Goal: Task Accomplishment & Management: Use online tool/utility

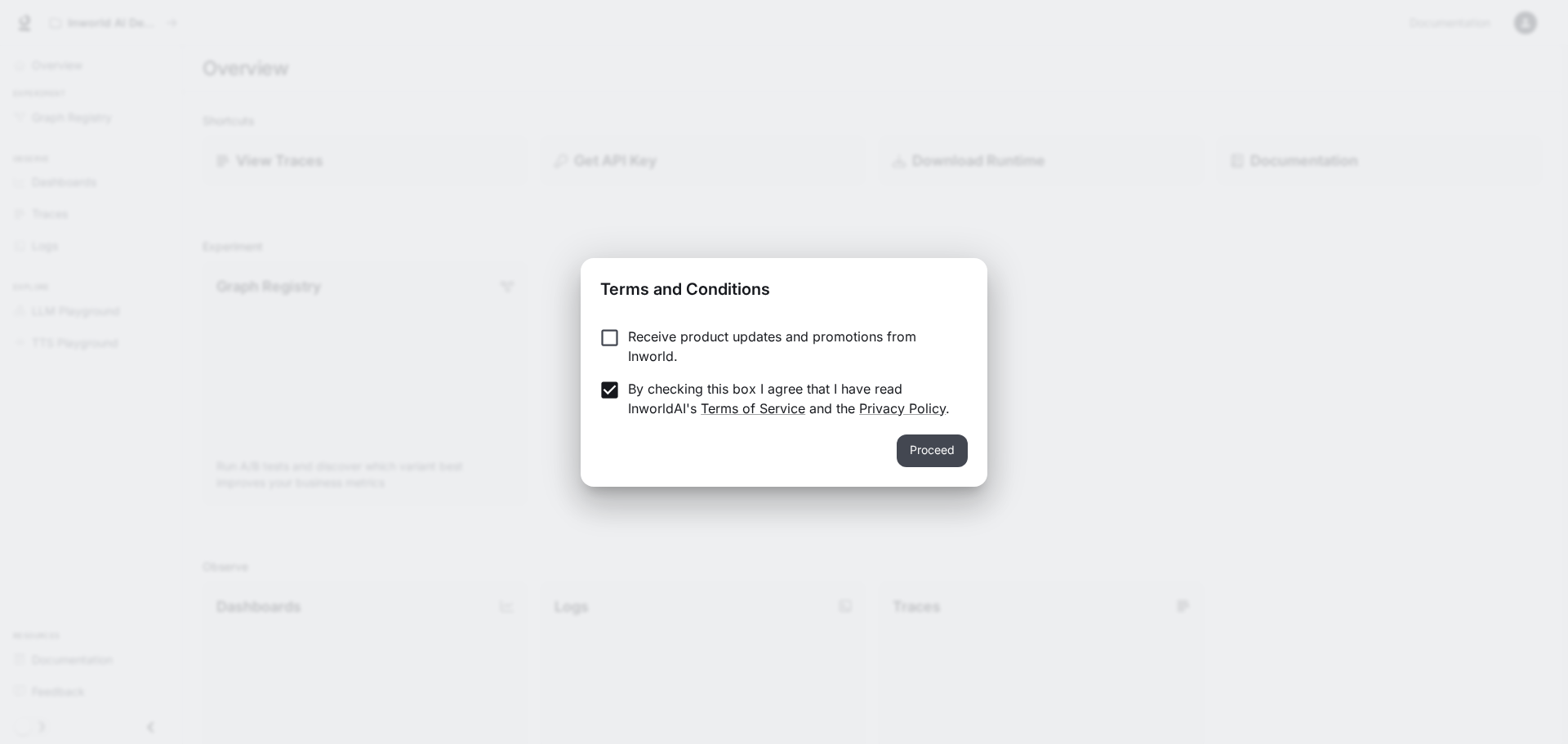
click at [942, 449] on button "Proceed" at bounding box center [932, 450] width 71 height 33
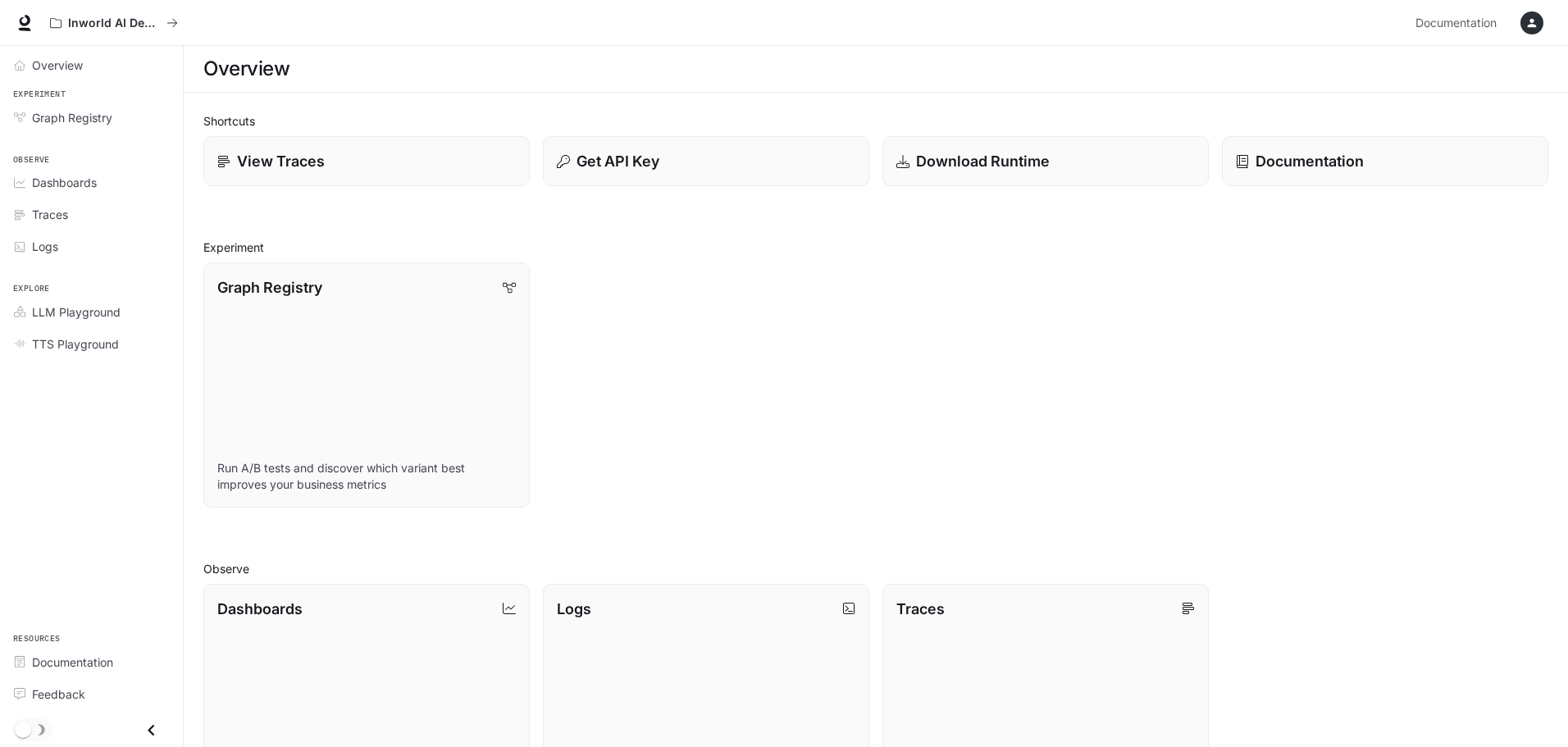
click at [148, 726] on icon "Close drawer" at bounding box center [151, 729] width 22 height 22
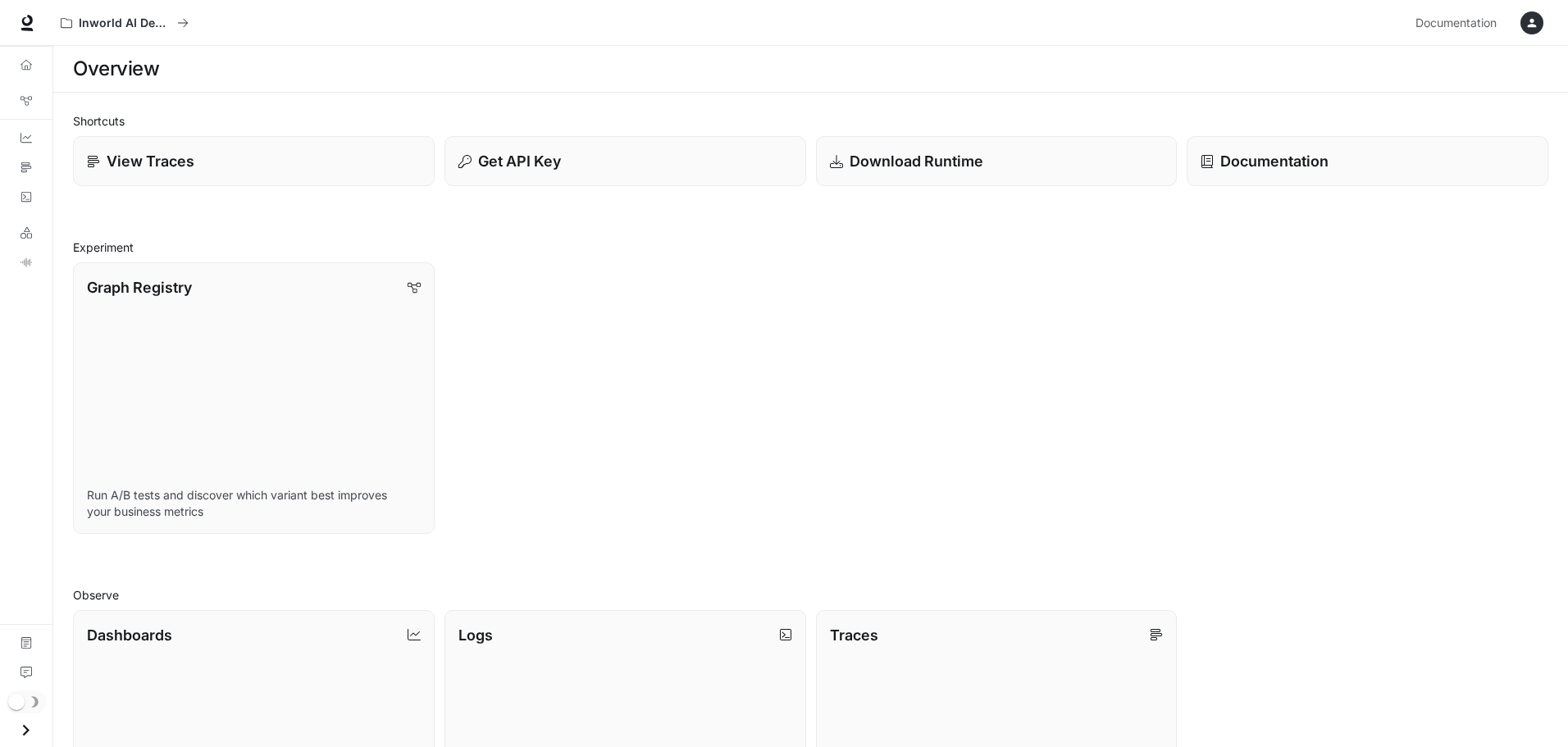
click at [25, 728] on icon "Open drawer" at bounding box center [26, 729] width 22 height 22
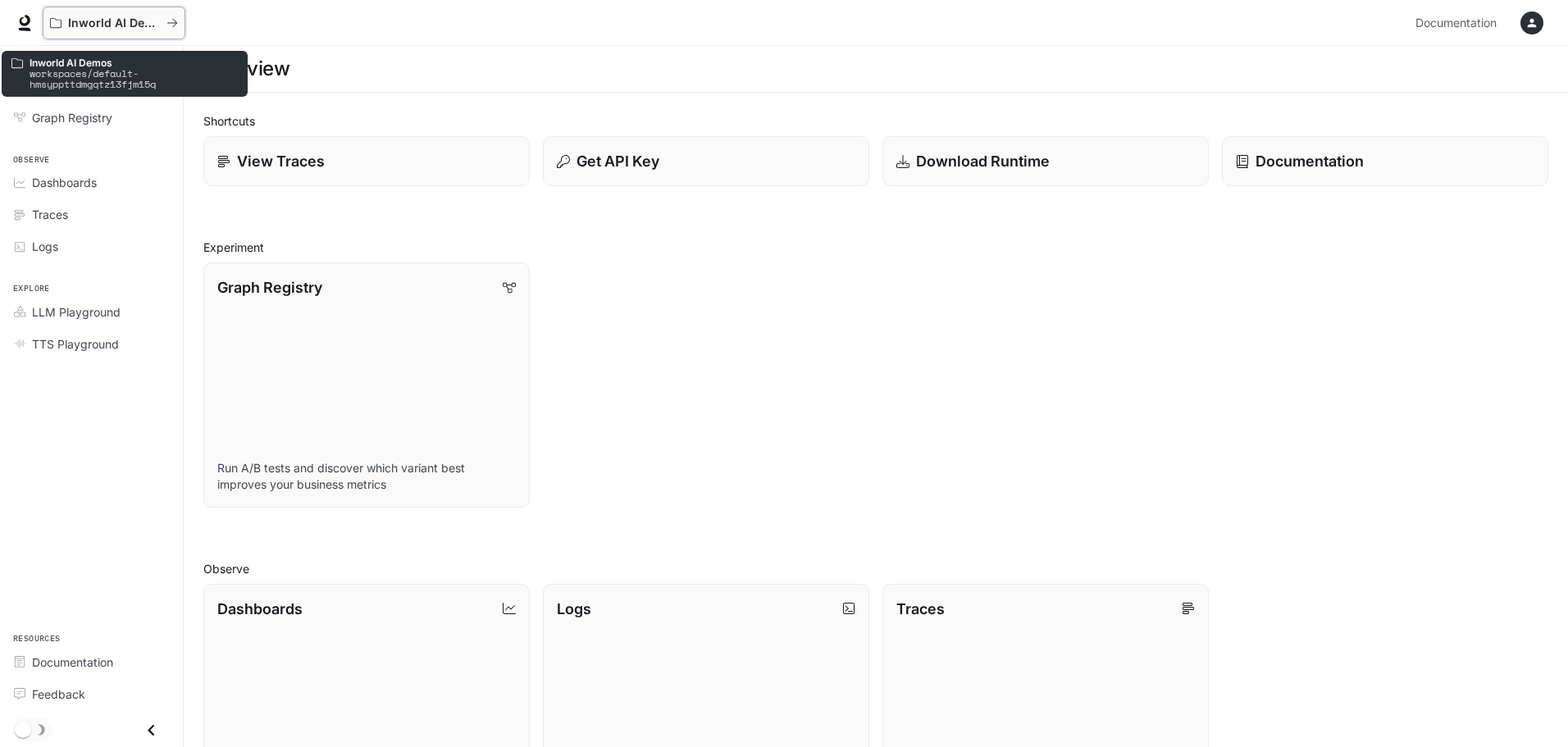
click at [175, 24] on icon "All workspaces" at bounding box center [172, 22] width 12 height 12
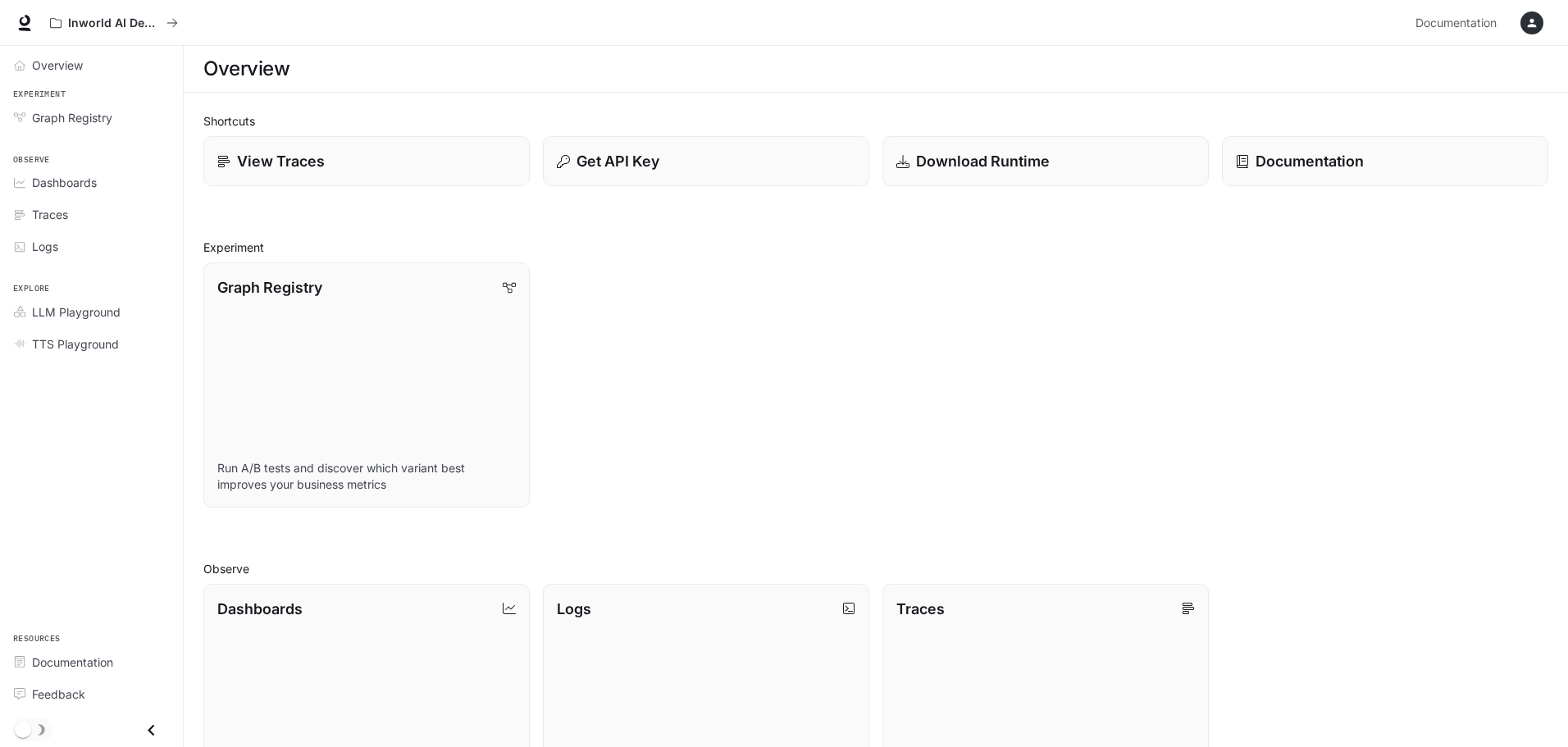
click at [205, 17] on div "Inworld AI Demos" at bounding box center [725, 22] width 1366 height 33
drag, startPoint x: 204, startPoint y: 17, endPoint x: 853, endPoint y: 17, distance: 649.0
click at [211, 17] on div "Inworld AI Demos" at bounding box center [725, 22] width 1366 height 33
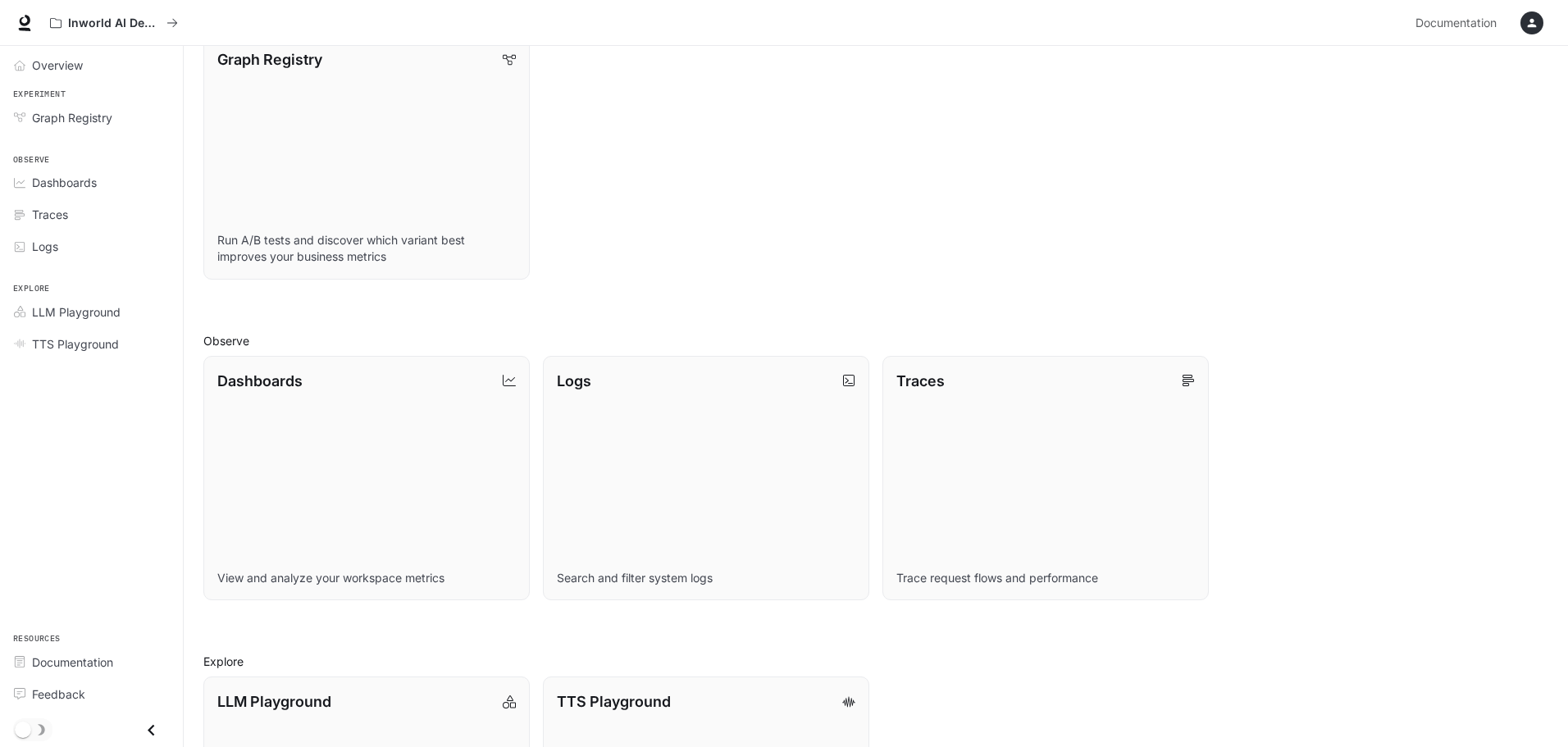
scroll to position [422, 0]
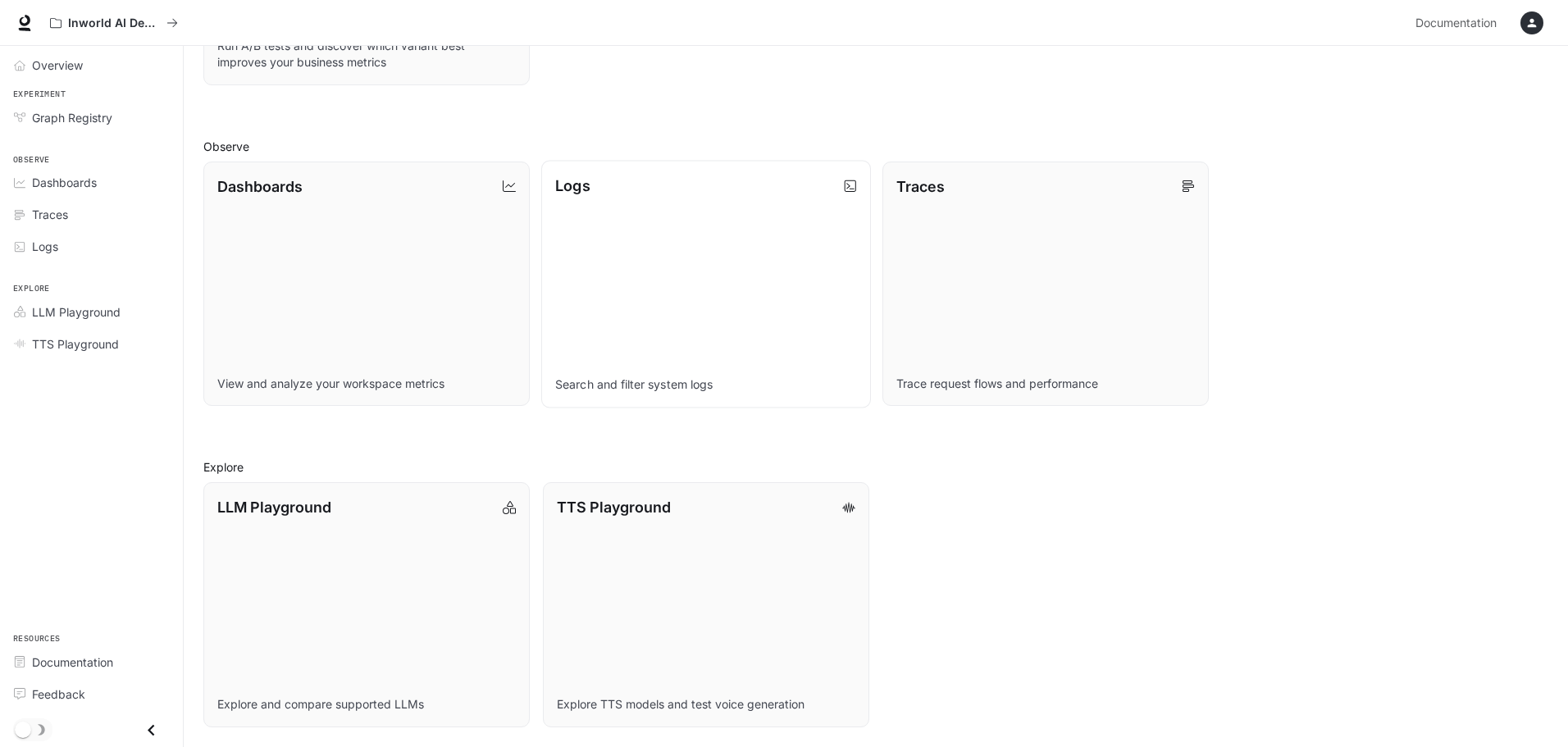
click at [848, 189] on icon at bounding box center [850, 185] width 13 height 13
